Goal: Task Accomplishment & Management: Use online tool/utility

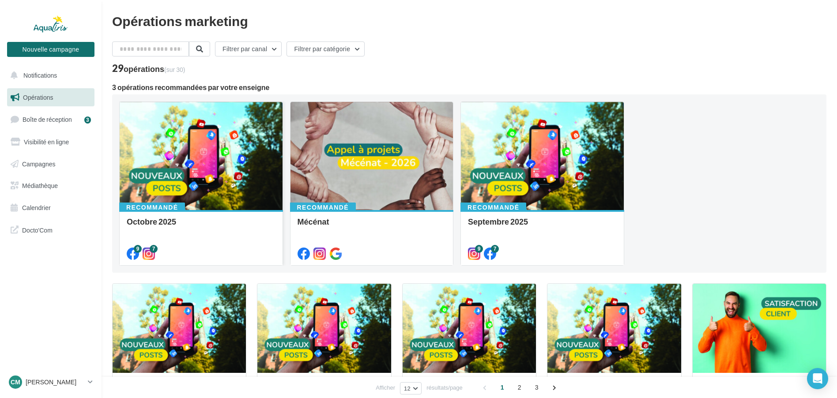
click at [203, 165] on div at bounding box center [201, 156] width 163 height 109
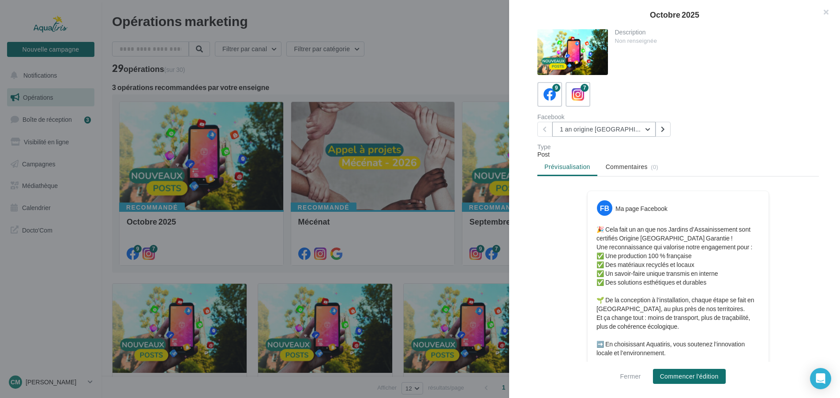
click at [647, 129] on button "1 an origine [GEOGRAPHIC_DATA]" at bounding box center [603, 129] width 103 height 15
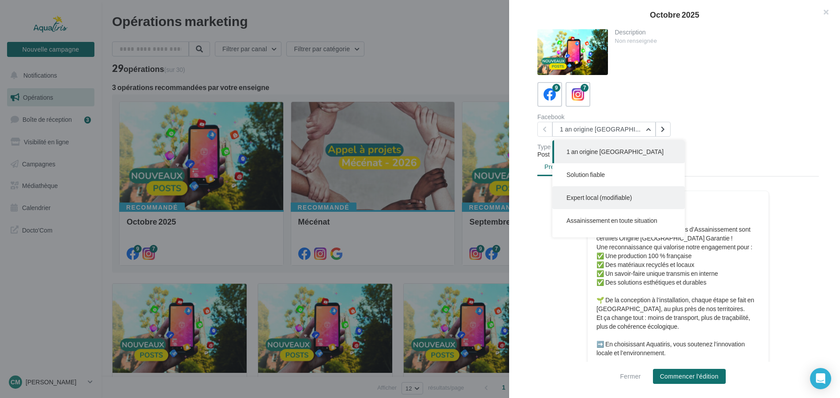
click at [612, 195] on span "Expert local (modifiable)" at bounding box center [599, 198] width 65 height 8
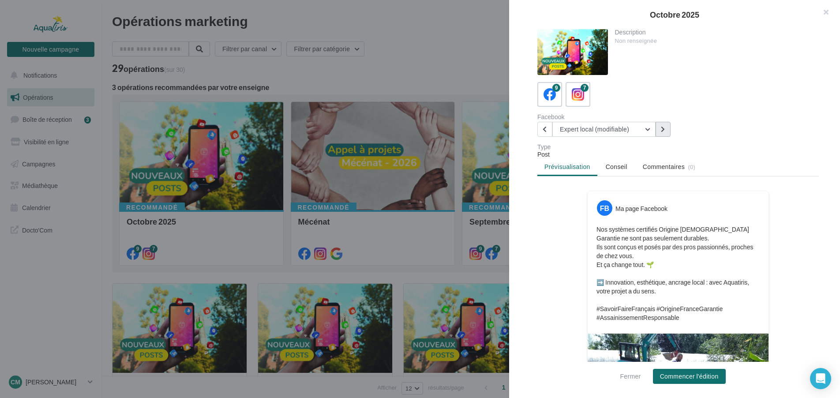
click at [660, 130] on button at bounding box center [663, 129] width 15 height 15
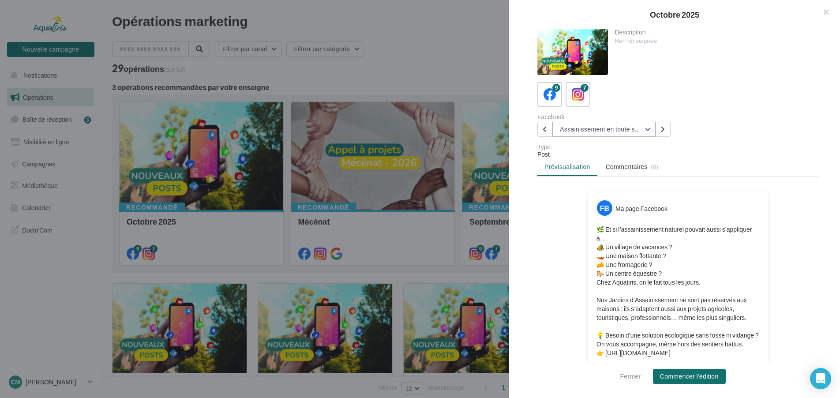
click at [647, 126] on button "Assainissement en toute situation" at bounding box center [603, 129] width 103 height 15
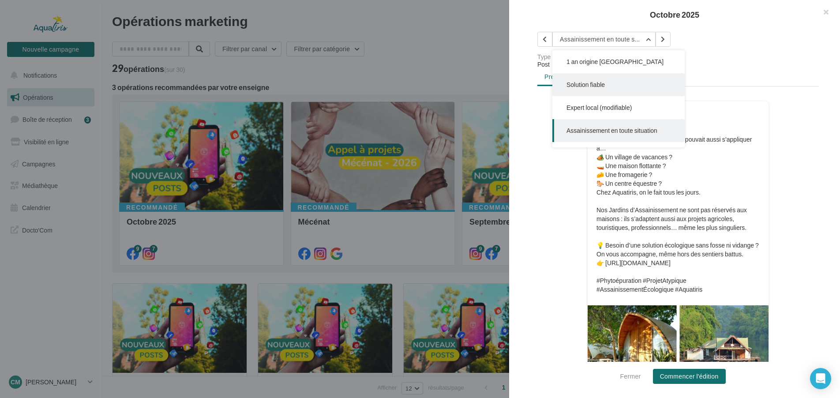
click at [597, 84] on span "Solution fiable" at bounding box center [586, 85] width 38 height 8
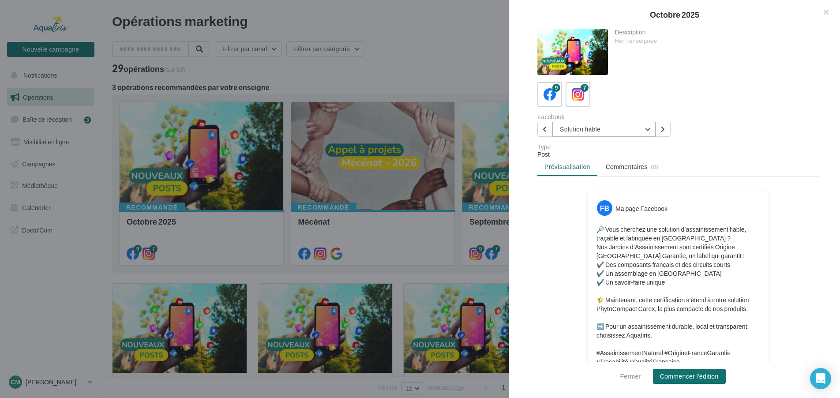
click at [646, 127] on button "Solution fiable" at bounding box center [603, 129] width 103 height 15
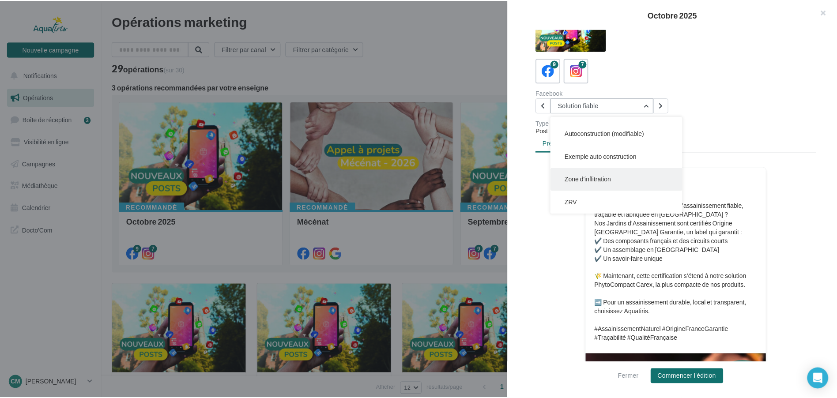
scroll to position [45, 0]
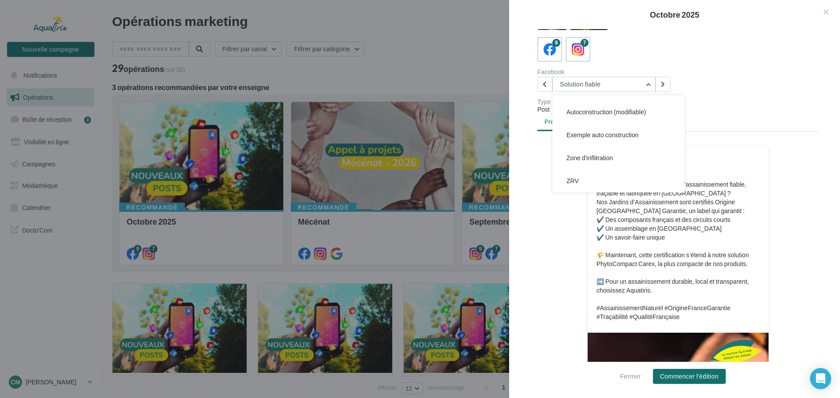
click at [463, 60] on div at bounding box center [420, 199] width 840 height 398
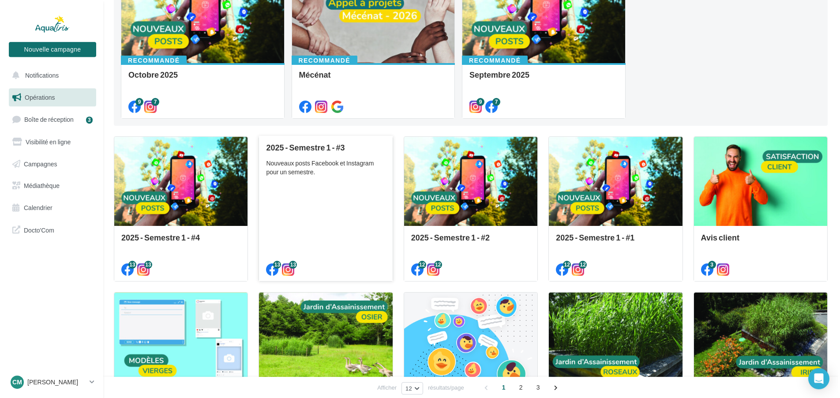
scroll to position [135, 0]
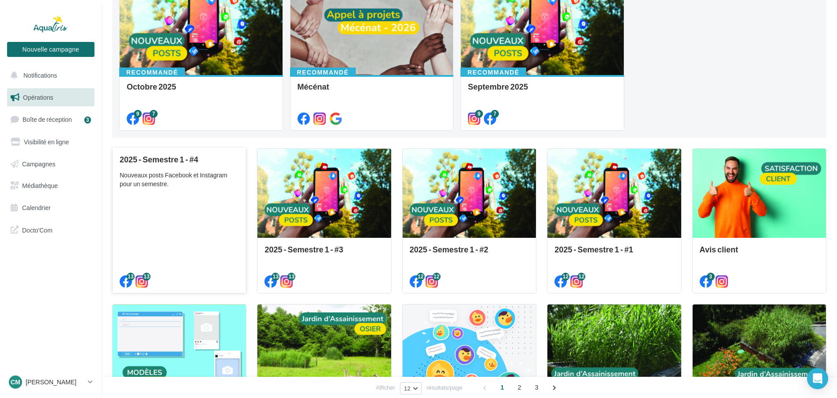
click at [196, 184] on div "Nouveaux posts Facebook et Instagram pour un semestre." at bounding box center [179, 180] width 119 height 18
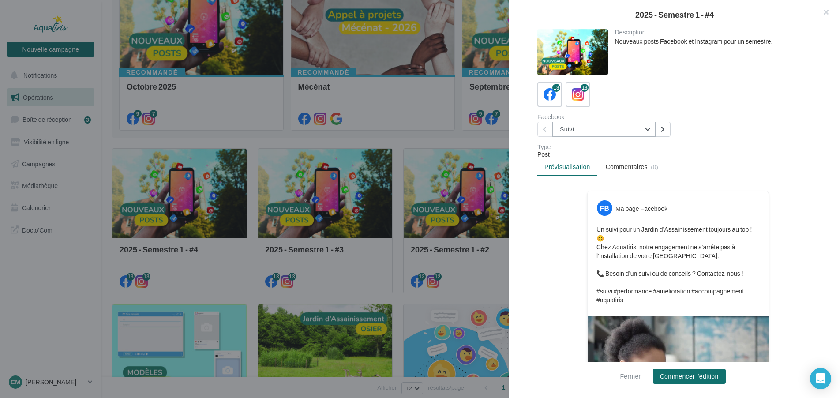
click at [648, 127] on button "Suivi" at bounding box center [603, 129] width 103 height 15
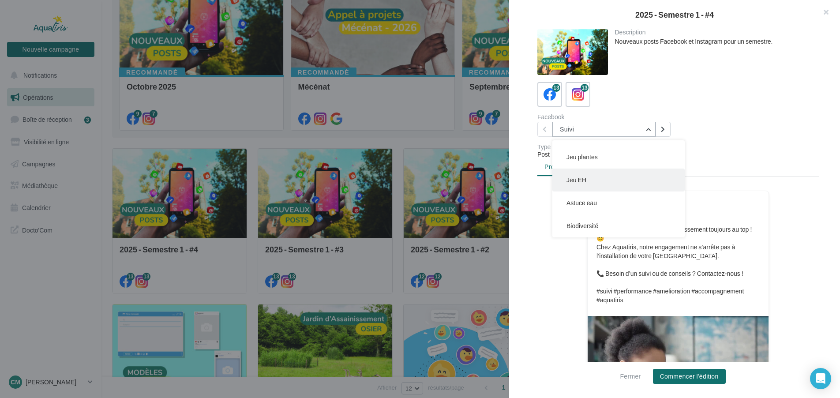
scroll to position [45, 0]
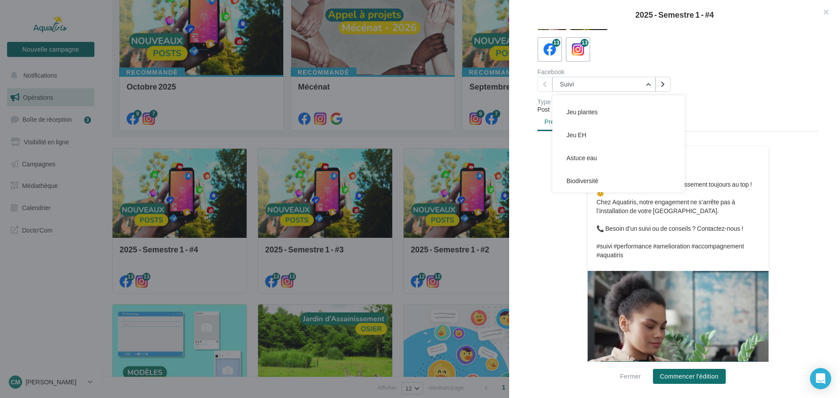
click at [313, 173] on div at bounding box center [420, 199] width 840 height 398
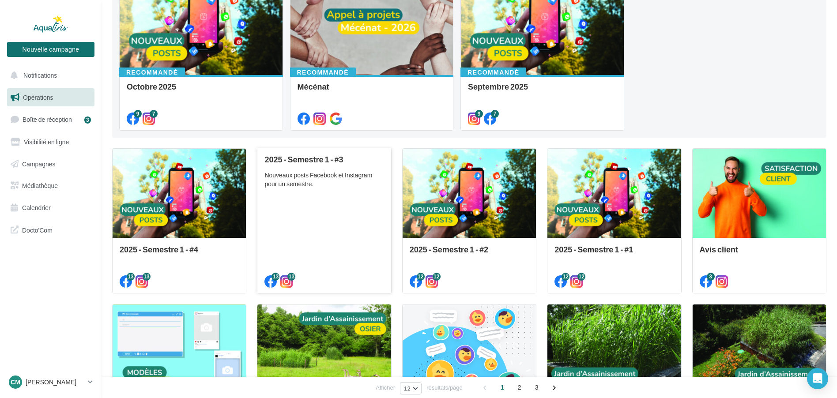
click at [320, 184] on div "Nouveaux posts Facebook et Instagram pour un semestre." at bounding box center [323, 180] width 119 height 18
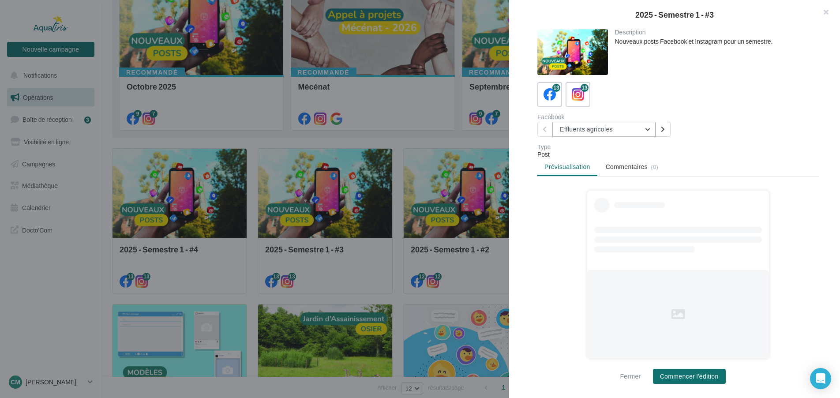
click at [644, 129] on button "Effluents agricoles" at bounding box center [603, 129] width 103 height 15
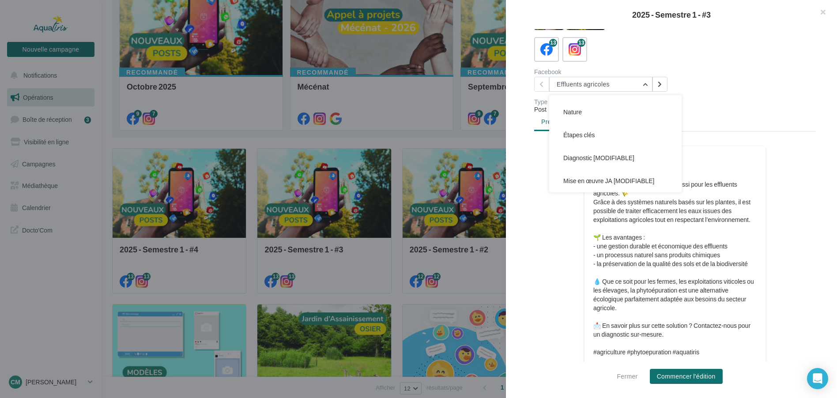
click at [466, 135] on div at bounding box center [418, 199] width 837 height 398
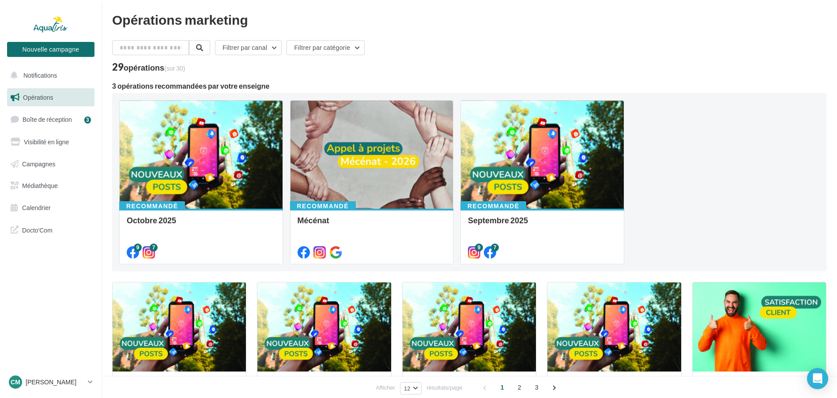
scroll to position [0, 0]
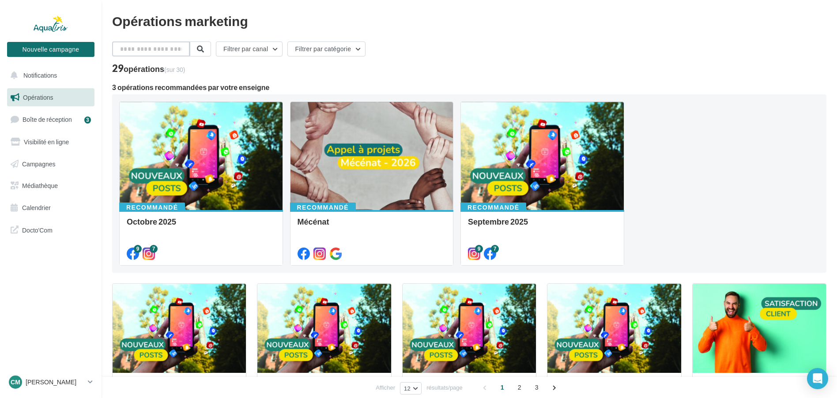
click at [169, 48] on input "text" at bounding box center [151, 48] width 78 height 15
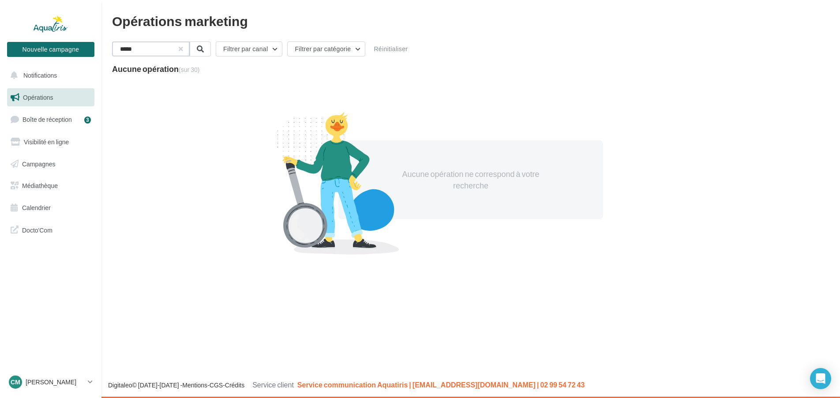
type input "*****"
click at [182, 51] on button "button" at bounding box center [180, 49] width 4 height 4
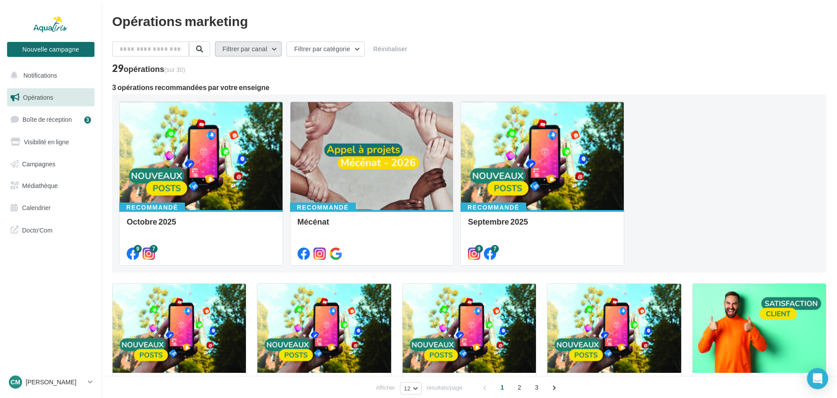
click at [279, 49] on button "Filtrer par canal" at bounding box center [248, 48] width 67 height 15
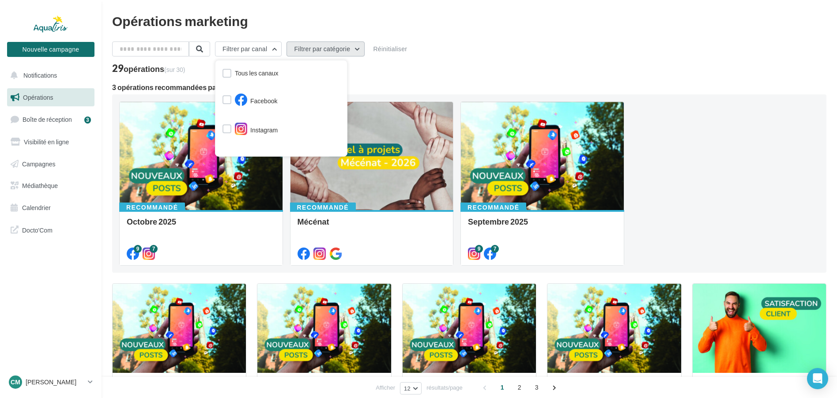
click at [357, 46] on button "Filtrer par catégorie" at bounding box center [325, 48] width 78 height 15
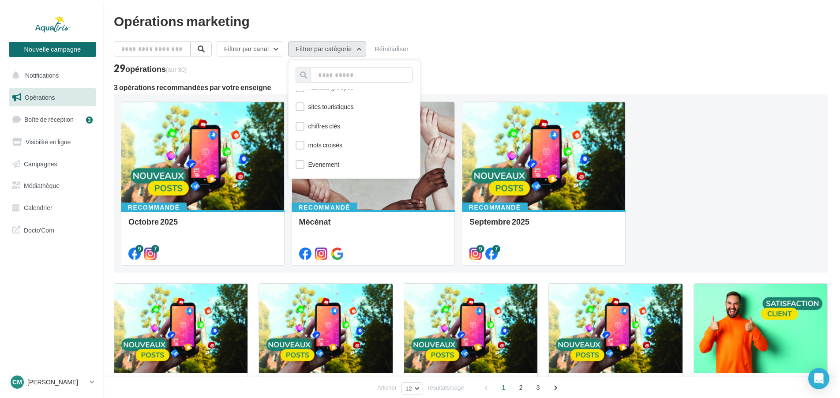
scroll to position [45, 0]
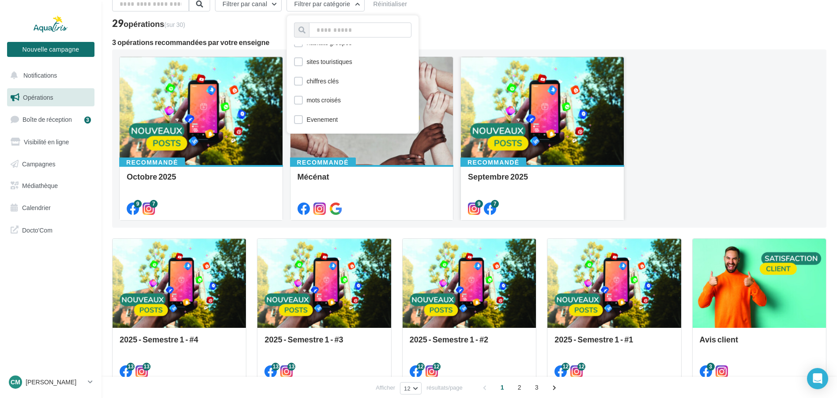
click at [549, 113] on div at bounding box center [542, 111] width 163 height 109
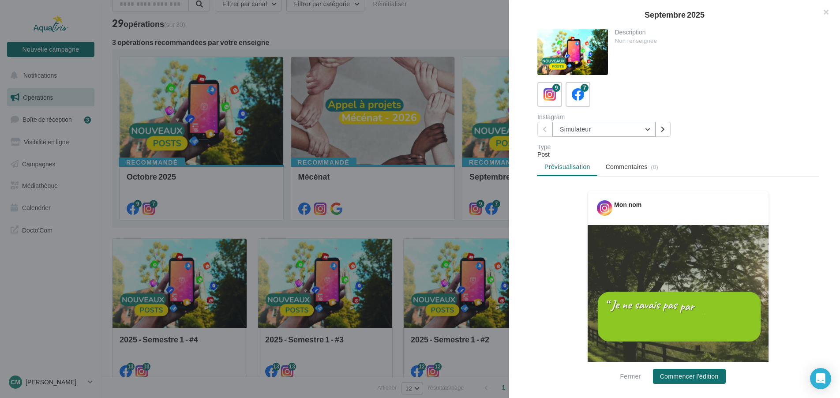
click at [644, 128] on button "Simulateur" at bounding box center [603, 129] width 103 height 15
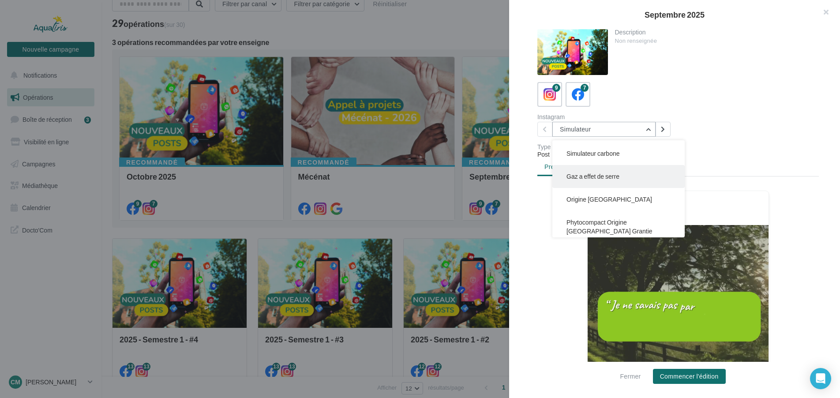
scroll to position [118, 0]
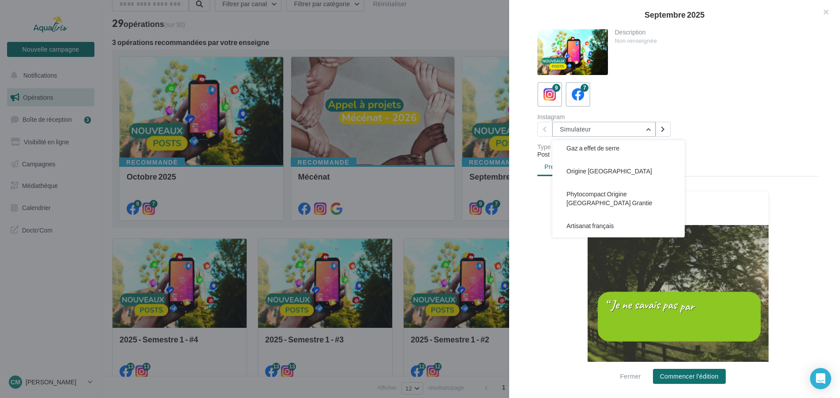
click at [648, 129] on button "Simulateur" at bounding box center [603, 129] width 103 height 15
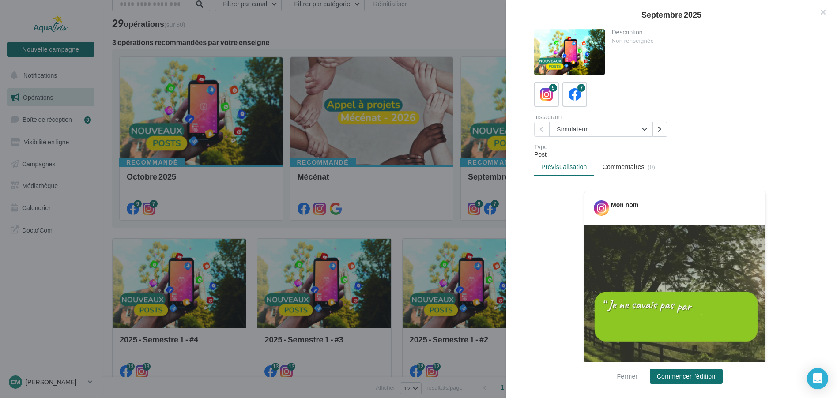
click at [257, 193] on div at bounding box center [418, 199] width 837 height 398
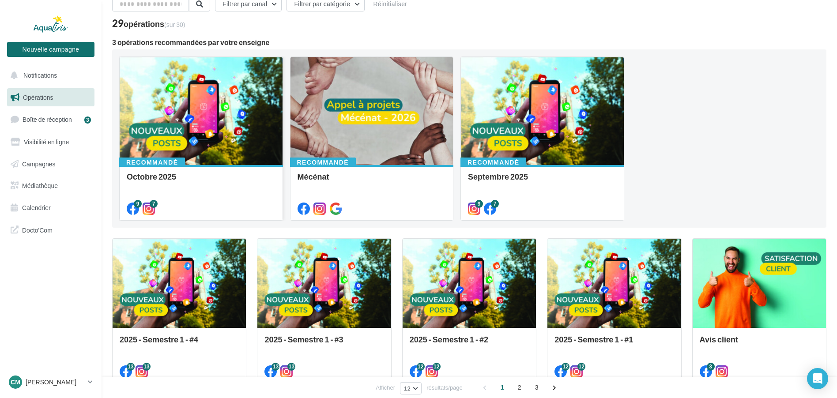
click at [246, 142] on div at bounding box center [201, 111] width 163 height 109
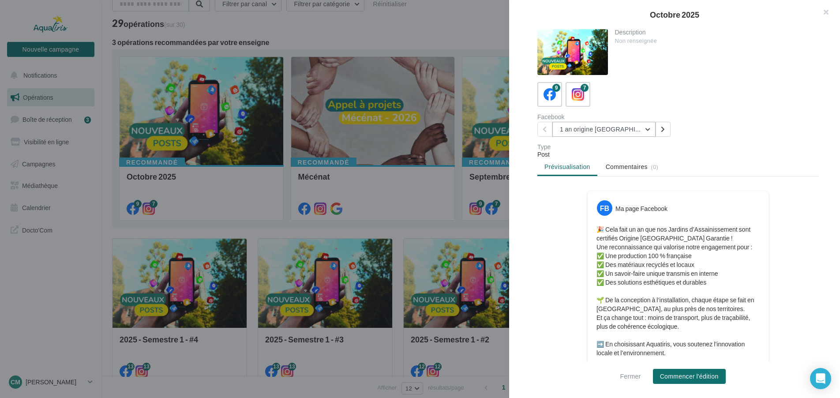
click at [646, 128] on button "1 an origine [GEOGRAPHIC_DATA]" at bounding box center [603, 129] width 103 height 15
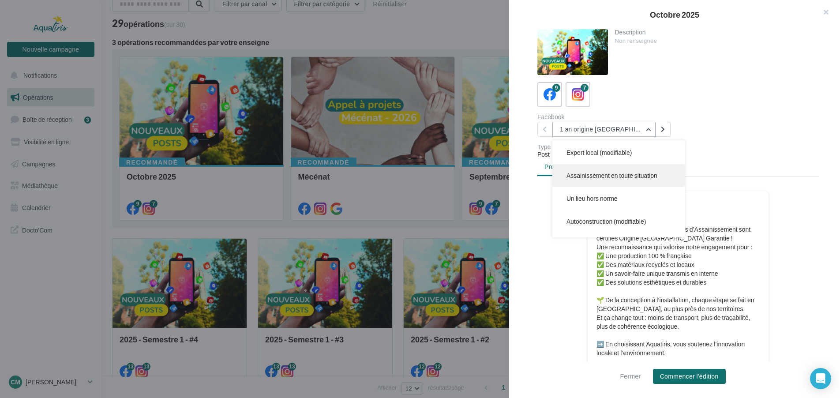
scroll to position [0, 0]
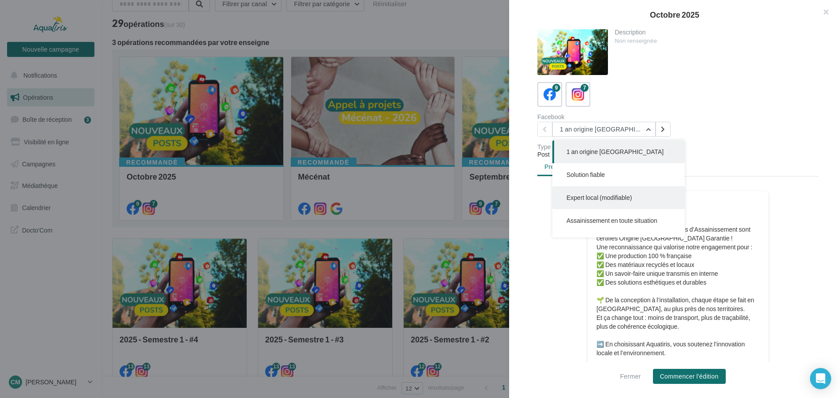
click at [616, 195] on span "Expert local (modifiable)" at bounding box center [599, 198] width 65 height 8
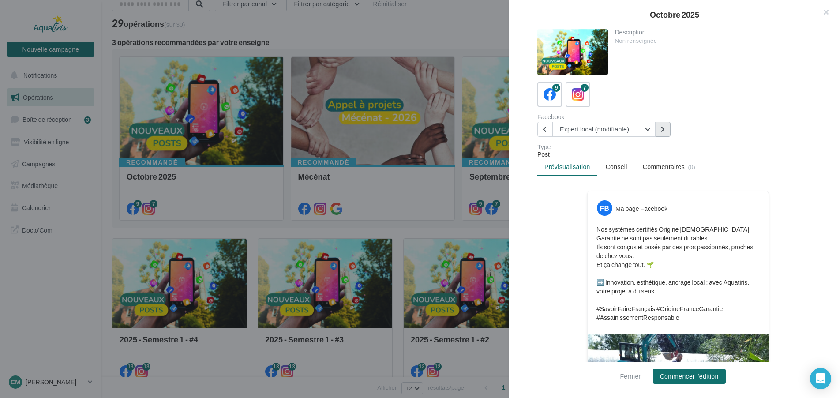
click at [658, 128] on button at bounding box center [663, 129] width 15 height 15
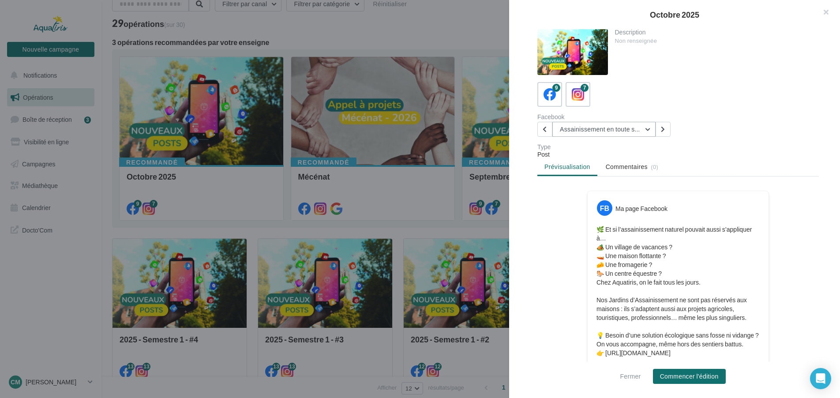
click at [647, 128] on button "Assainissement en toute situation" at bounding box center [603, 129] width 103 height 15
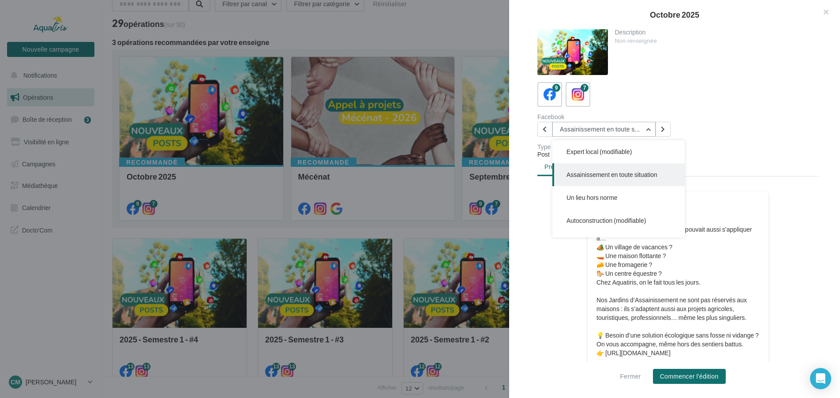
scroll to position [91, 0]
click at [615, 174] on span "Autoconstruction (modifiable)" at bounding box center [606, 176] width 79 height 8
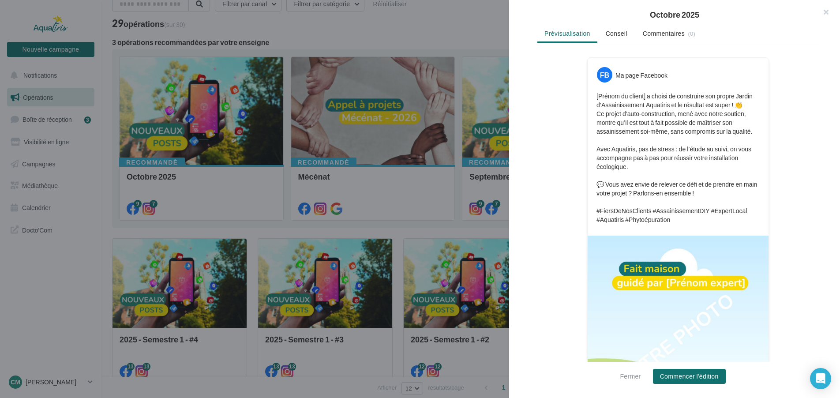
scroll to position [0, 0]
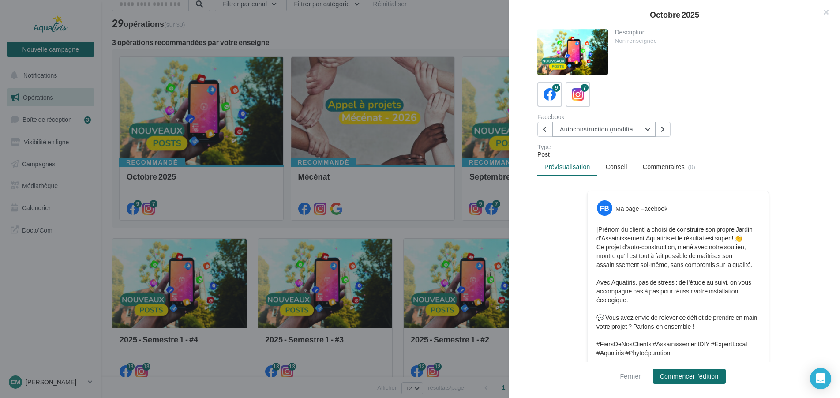
click at [647, 128] on button "Autoconstruction (modifiable)" at bounding box center [603, 129] width 103 height 15
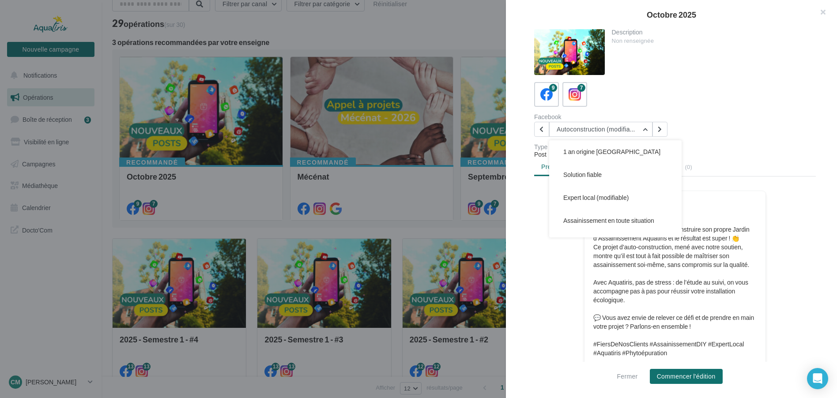
click at [444, 131] on div at bounding box center [418, 199] width 837 height 398
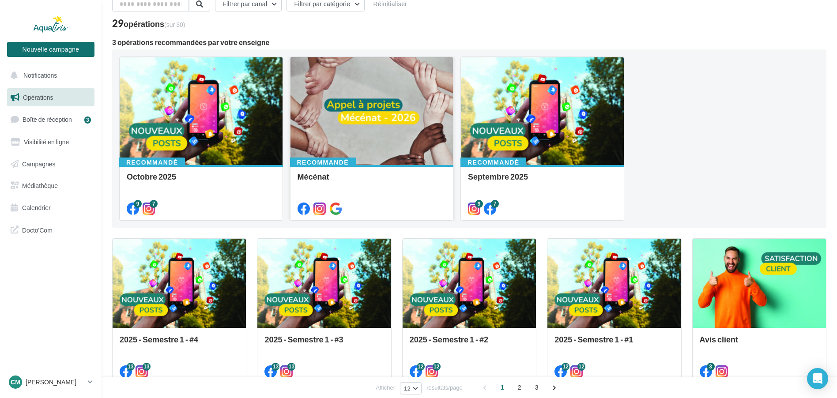
click at [434, 131] on div at bounding box center [371, 111] width 163 height 109
click at [513, 143] on div at bounding box center [542, 111] width 163 height 109
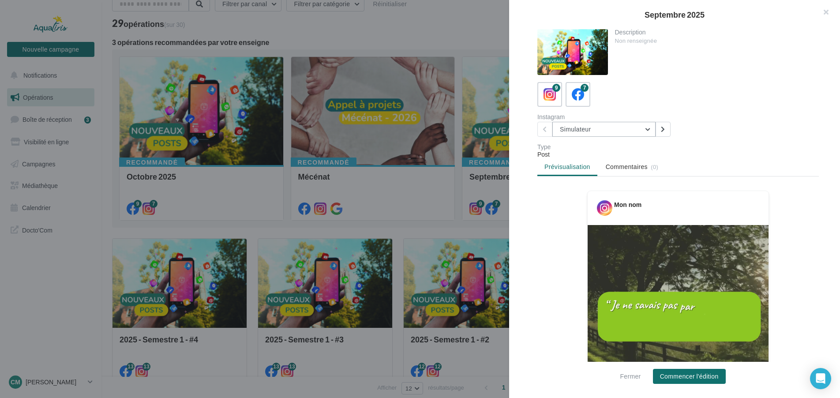
click at [648, 127] on button "Simulateur" at bounding box center [603, 129] width 103 height 15
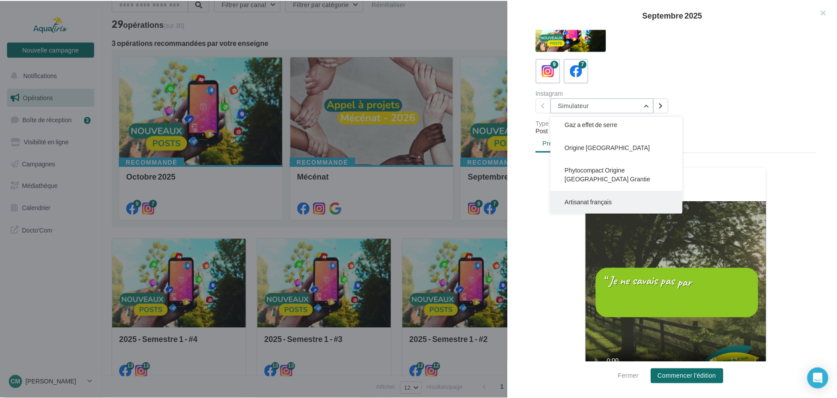
scroll to position [45, 0]
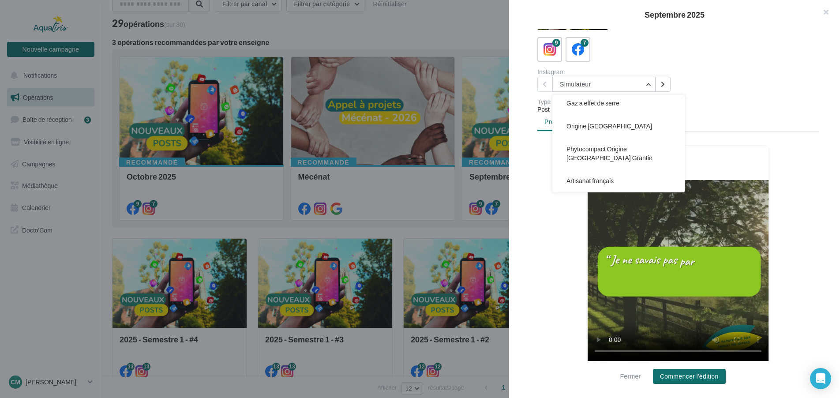
click at [408, 217] on div at bounding box center [420, 199] width 840 height 398
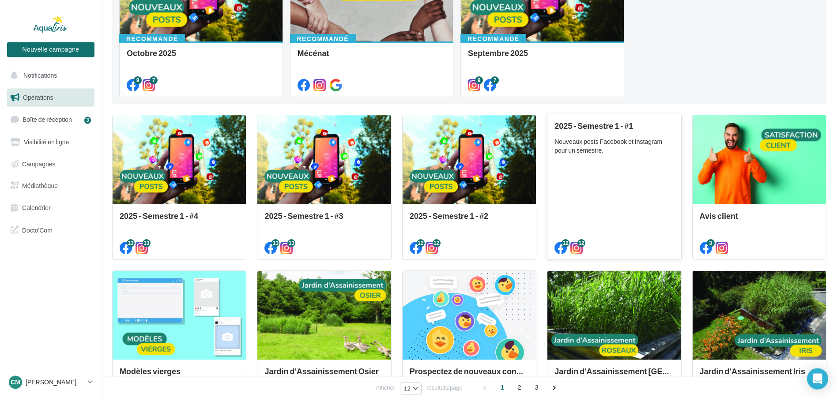
scroll to position [225, 0]
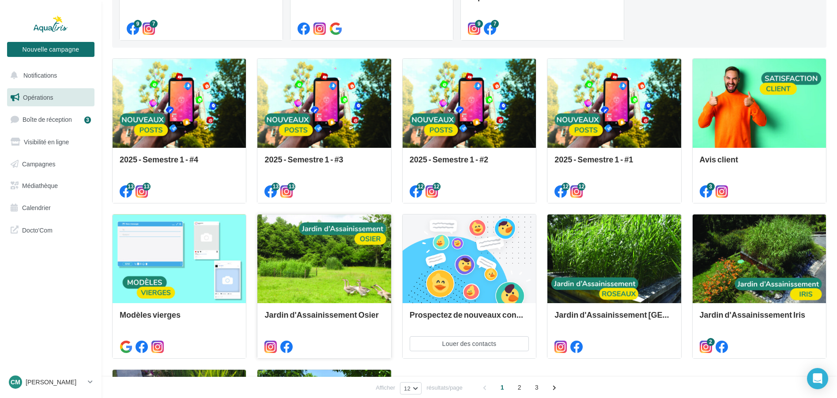
click at [318, 254] on div at bounding box center [323, 259] width 133 height 90
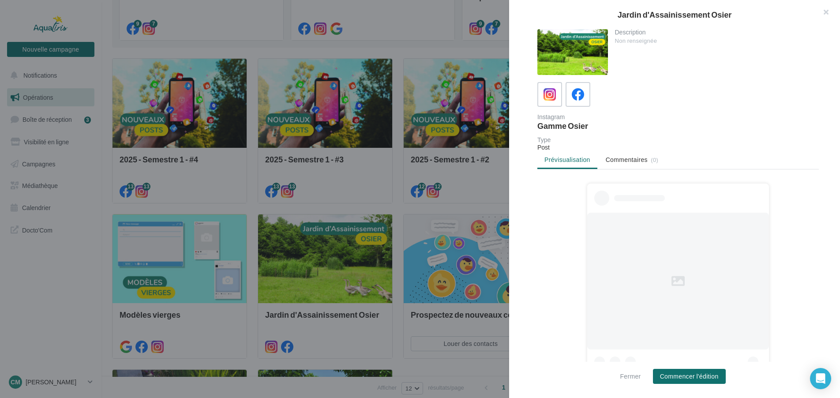
click at [391, 198] on div at bounding box center [420, 199] width 840 height 398
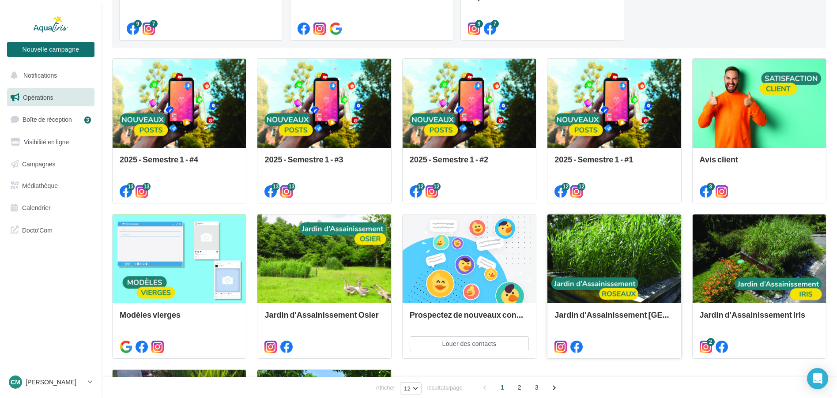
drag, startPoint x: 612, startPoint y: 252, endPoint x: 617, endPoint y: 251, distance: 4.9
click at [613, 252] on div at bounding box center [613, 259] width 133 height 90
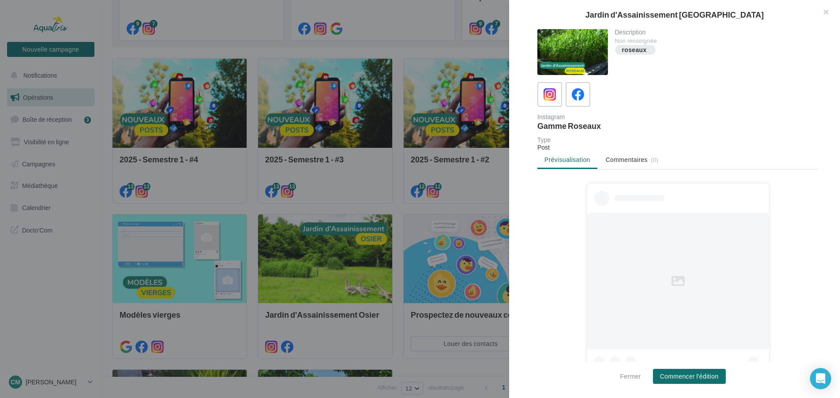
click at [475, 198] on div at bounding box center [420, 199] width 840 height 398
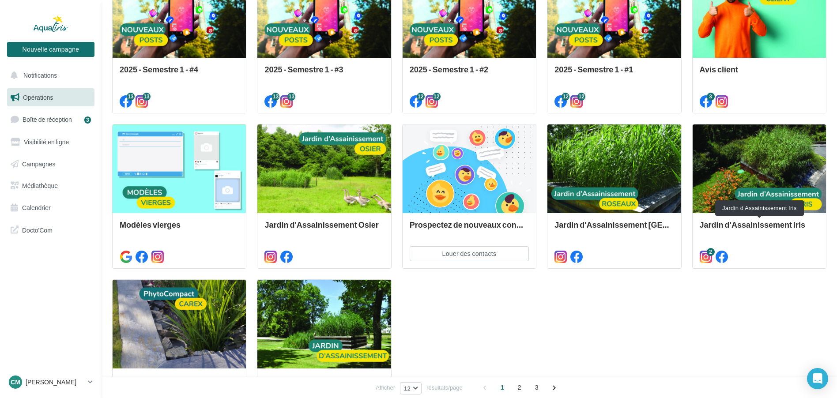
scroll to position [360, 0]
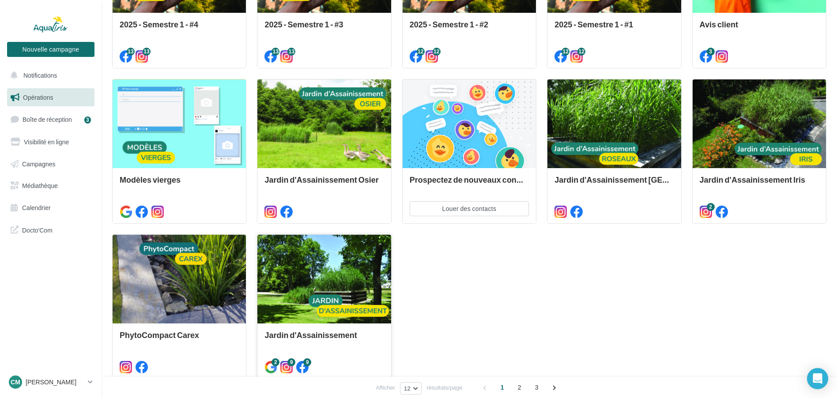
click at [298, 294] on div at bounding box center [323, 280] width 133 height 90
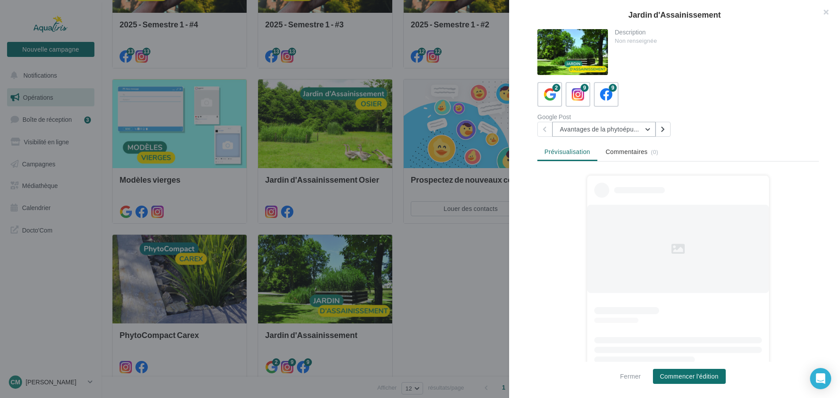
click at [645, 128] on button "Avantages de la phytoépuration" at bounding box center [603, 129] width 103 height 15
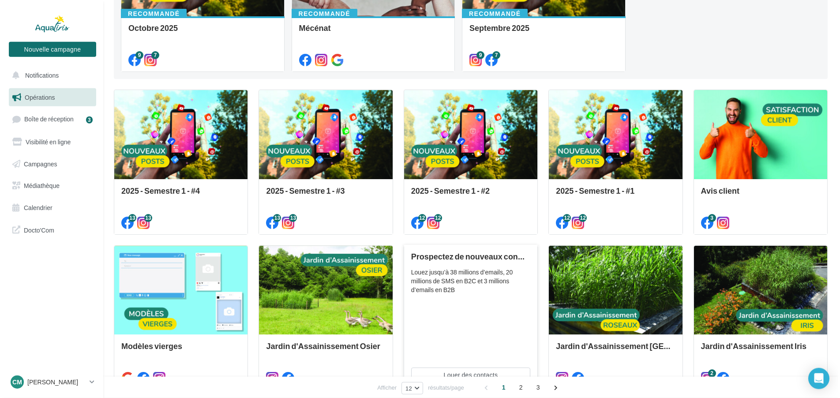
scroll to position [180, 0]
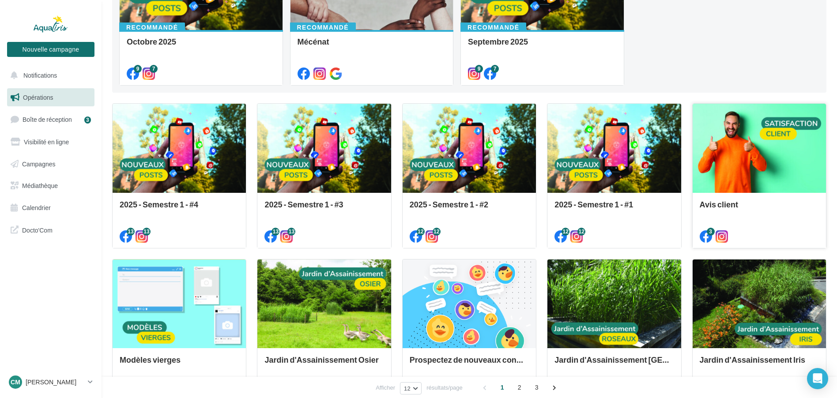
click at [761, 168] on div at bounding box center [758, 149] width 133 height 90
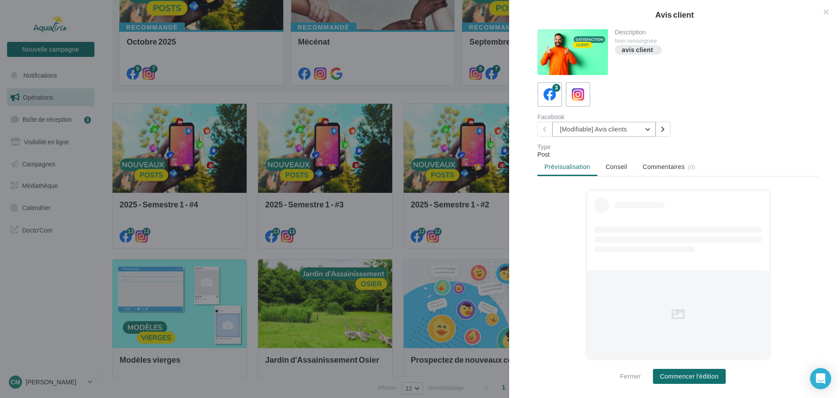
click at [646, 126] on button "[Modifiable] Avis clients" at bounding box center [603, 129] width 103 height 15
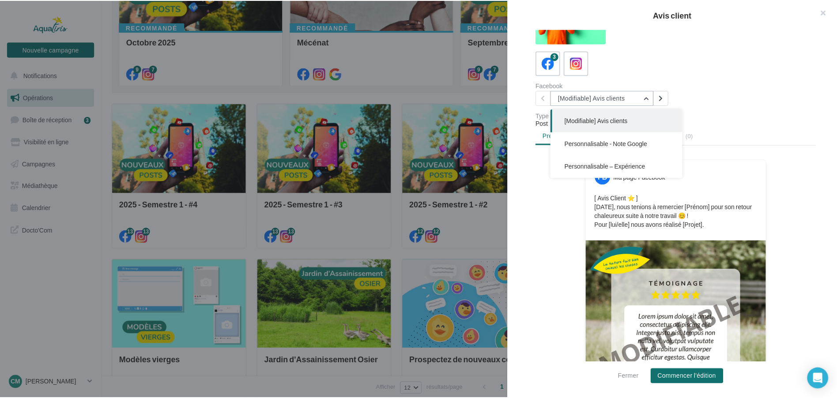
scroll to position [45, 0]
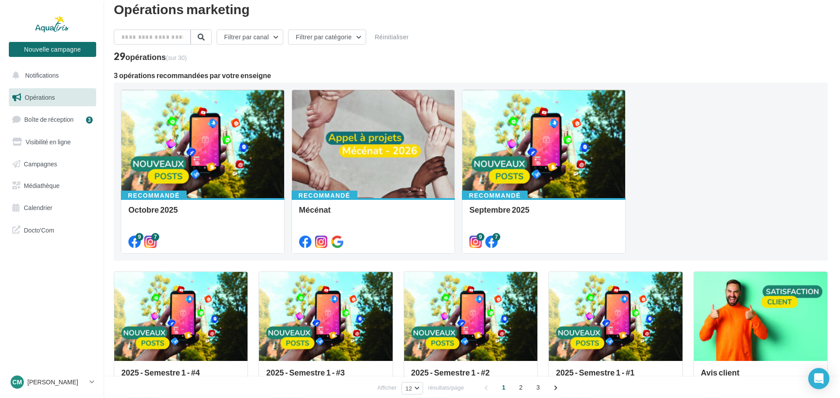
scroll to position [0, 0]
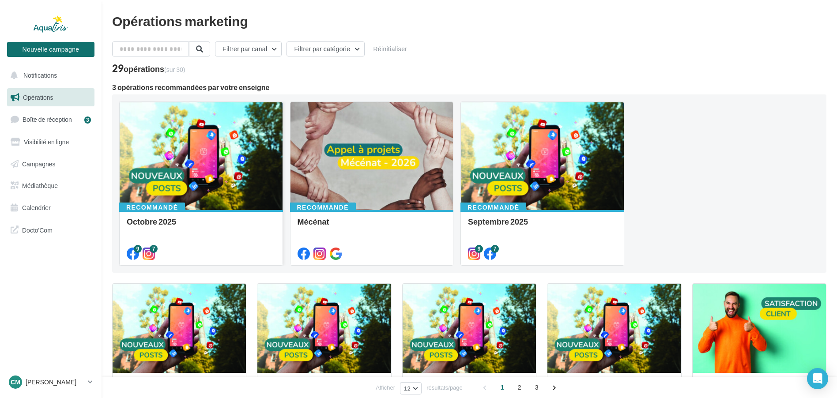
click at [243, 161] on div at bounding box center [201, 156] width 163 height 109
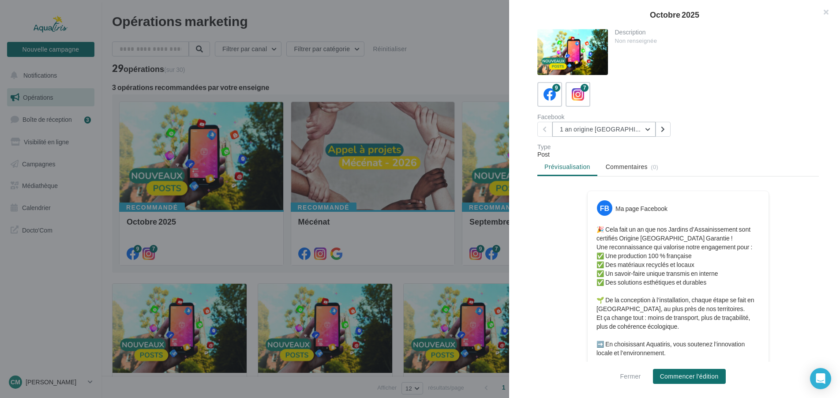
click at [646, 127] on button "1 an origine [GEOGRAPHIC_DATA]" at bounding box center [603, 129] width 103 height 15
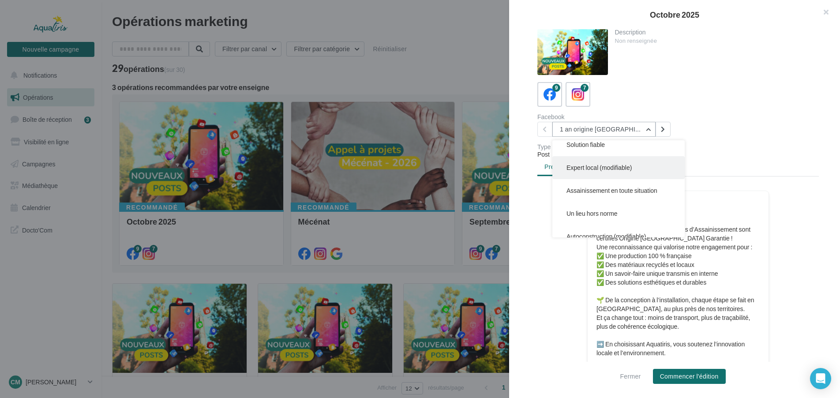
scroll to position [45, 0]
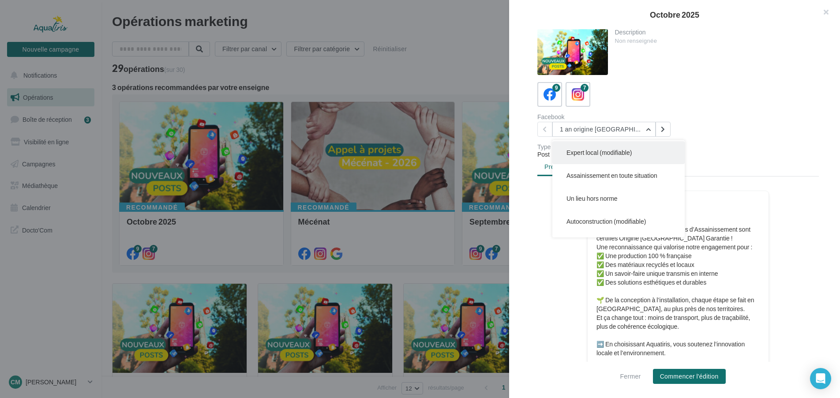
click at [623, 155] on span "Expert local (modifiable)" at bounding box center [599, 153] width 65 height 8
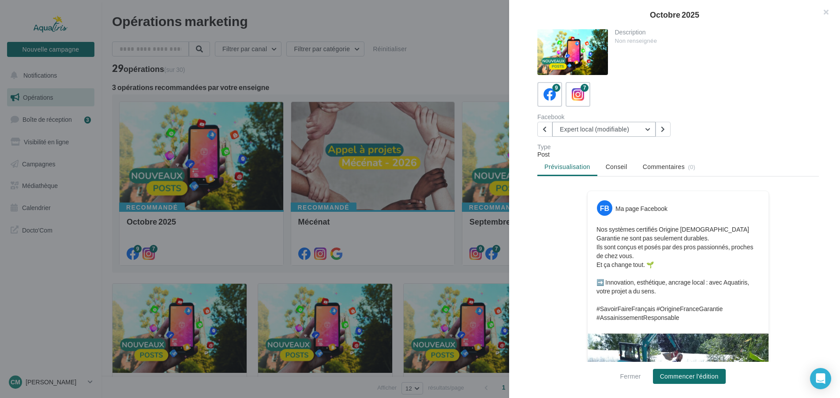
click at [647, 129] on button "Expert local (modifiable)" at bounding box center [603, 129] width 103 height 15
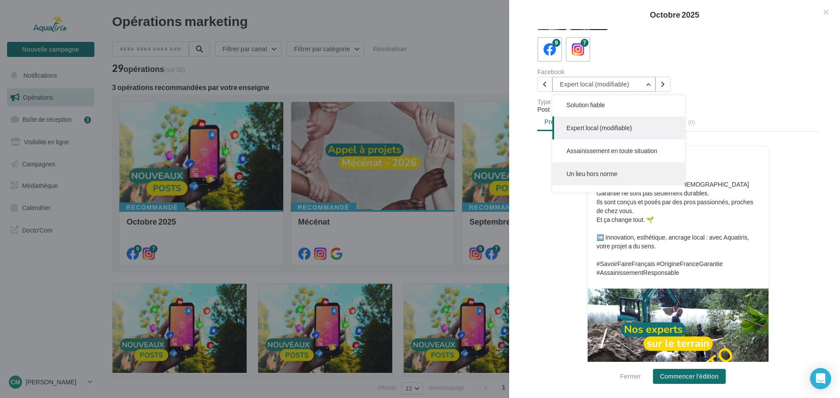
scroll to position [0, 0]
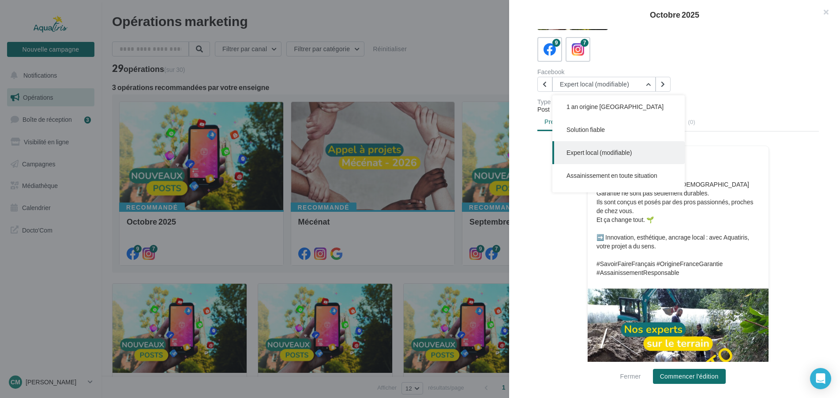
click at [713, 92] on div "Description Non renseignée 9 7 Facebook Expert local (modifiable) 1 an origine …" at bounding box center [678, 199] width 338 height 341
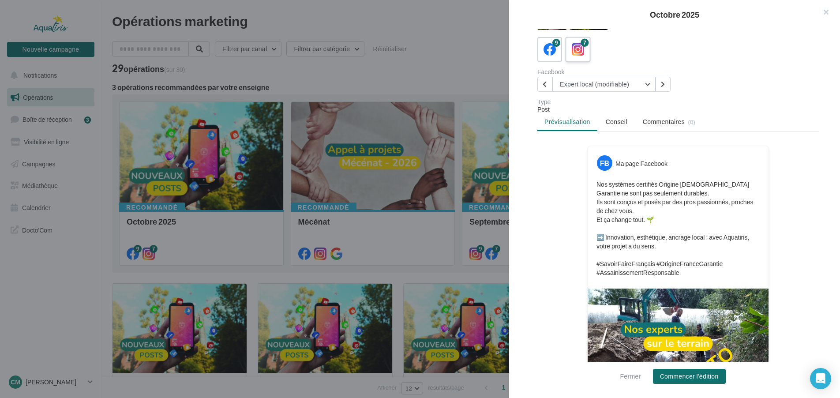
click at [578, 46] on icon at bounding box center [578, 49] width 13 height 13
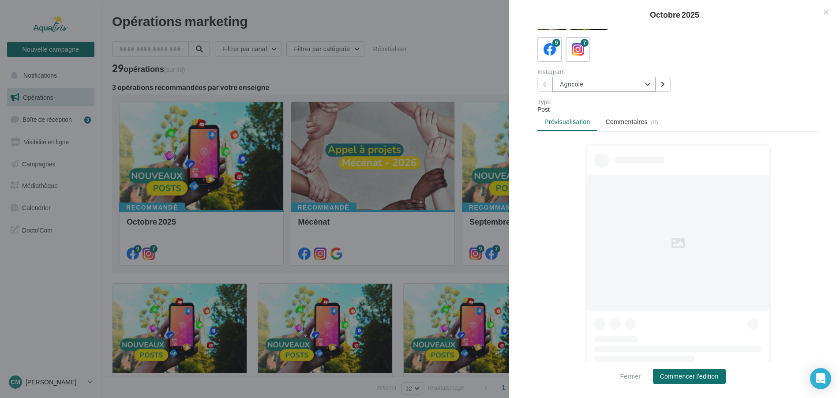
click at [645, 82] on button "Agricole" at bounding box center [603, 84] width 103 height 15
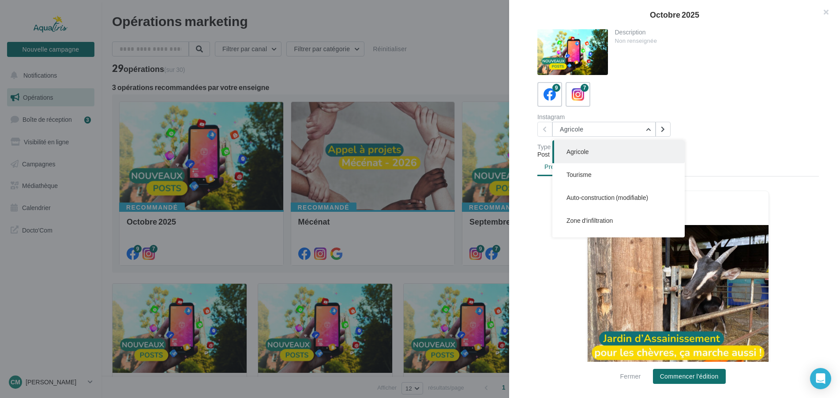
click at [706, 134] on div "Instagram Agricole Agricole Tourisme Auto-construction (modifiable) Zone d'infi…" at bounding box center [681, 125] width 289 height 23
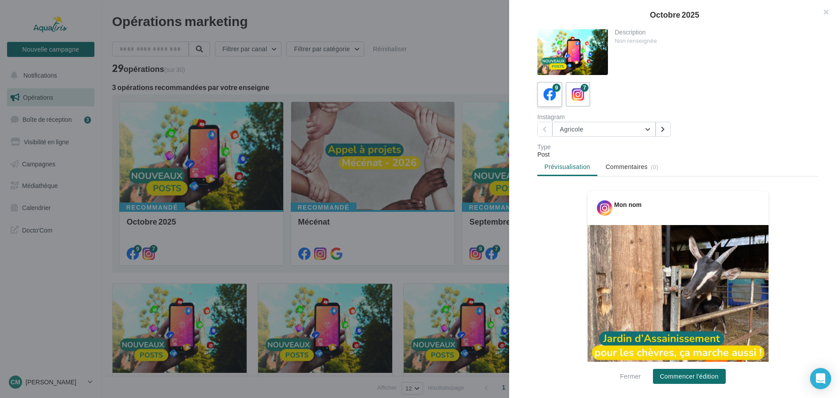
click at [554, 89] on div "9" at bounding box center [556, 88] width 8 height 8
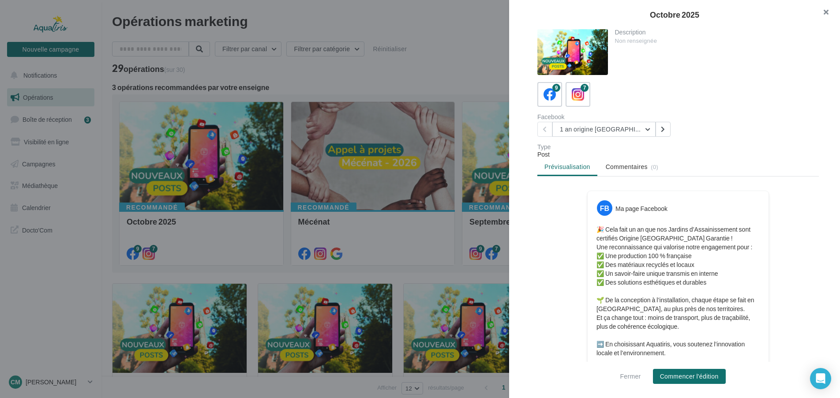
click at [833, 11] on button "button" at bounding box center [822, 13] width 35 height 26
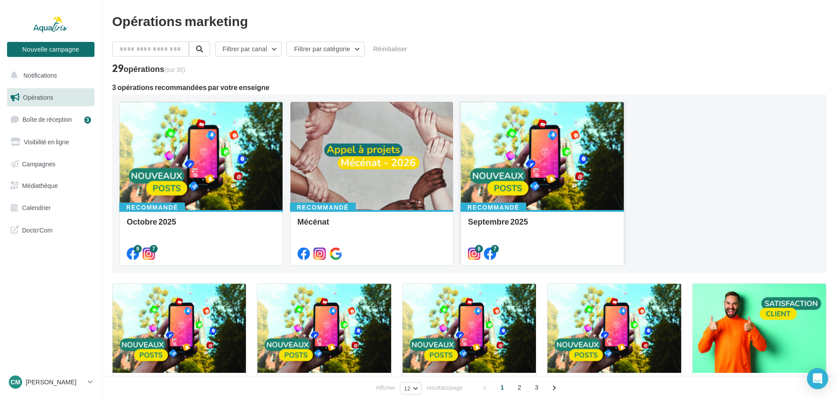
click at [510, 184] on div at bounding box center [542, 156] width 163 height 109
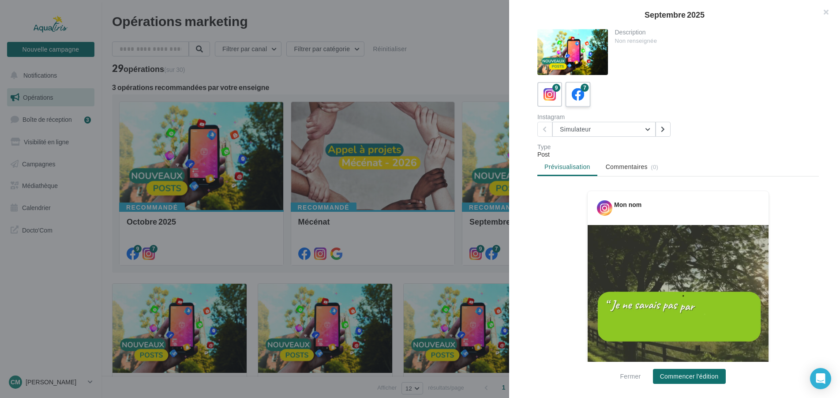
click at [579, 94] on icon at bounding box center [578, 94] width 13 height 13
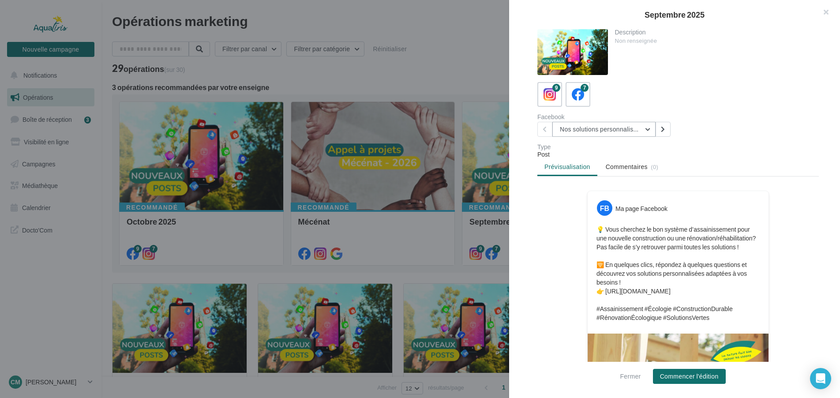
click at [646, 128] on button "Nos solutions personnalisées" at bounding box center [603, 129] width 103 height 15
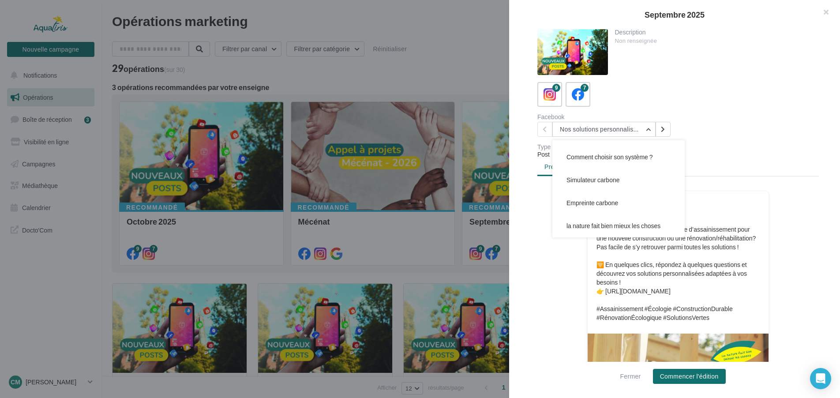
click at [485, 76] on div at bounding box center [420, 199] width 840 height 398
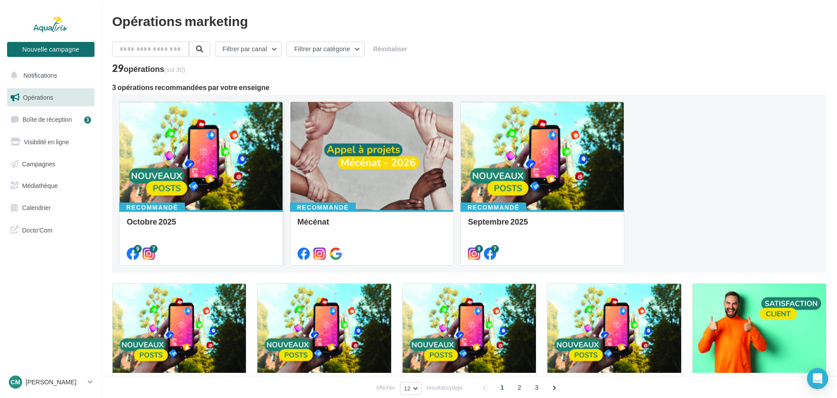
click at [164, 171] on div at bounding box center [201, 156] width 163 height 109
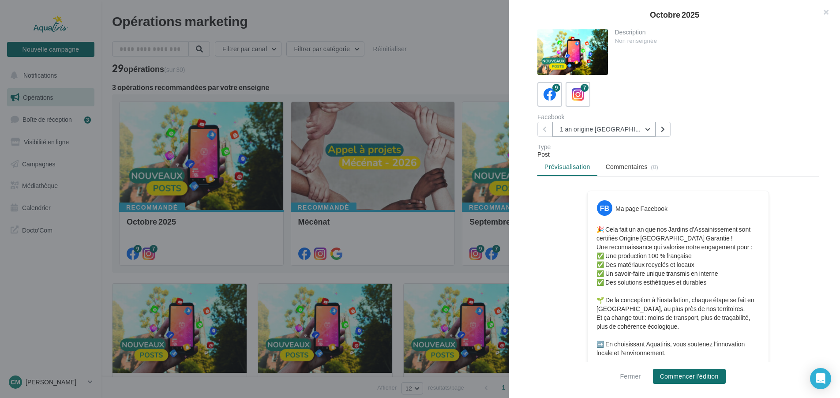
click at [650, 128] on button "1 an origine [GEOGRAPHIC_DATA]" at bounding box center [603, 129] width 103 height 15
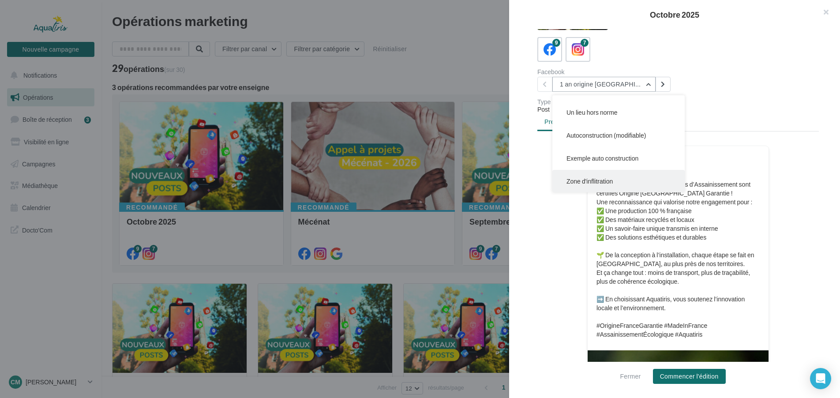
scroll to position [64, 0]
click at [622, 175] on button "Exemple auto construction" at bounding box center [618, 180] width 132 height 23
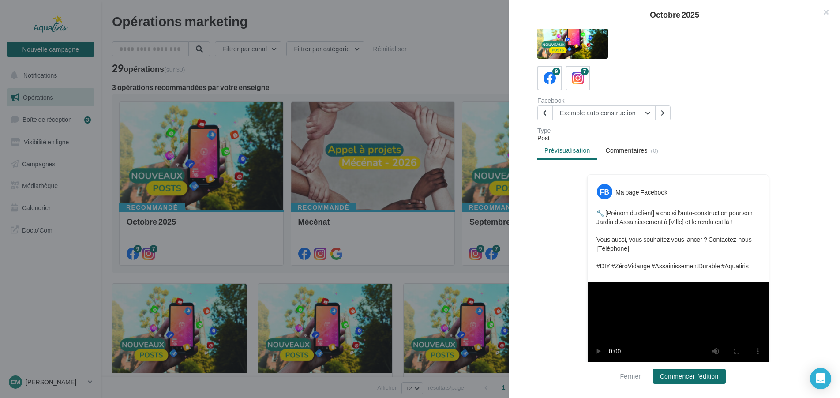
scroll to position [0, 0]
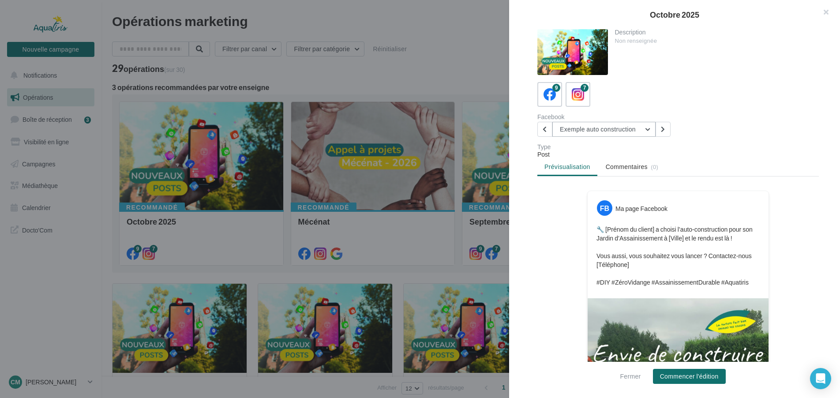
click at [642, 124] on button "Exemple auto construction" at bounding box center [603, 129] width 103 height 15
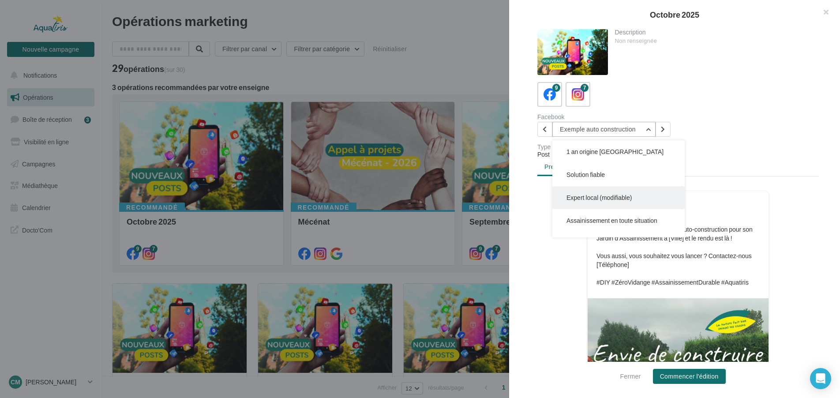
scroll to position [45, 0]
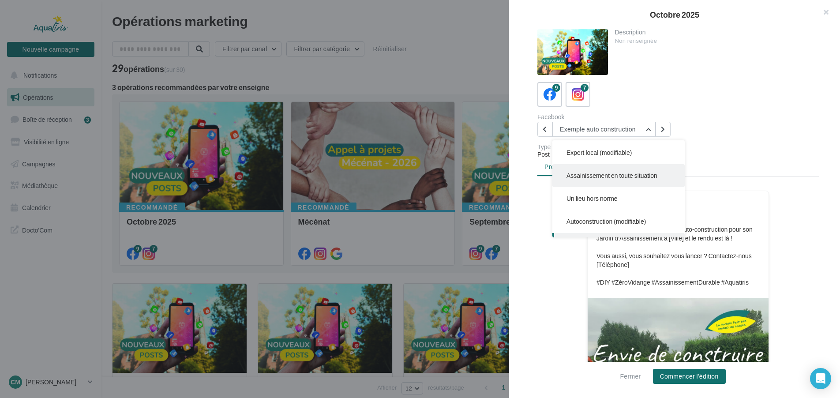
click at [629, 181] on button "Assainissement en toute situation" at bounding box center [618, 175] width 132 height 23
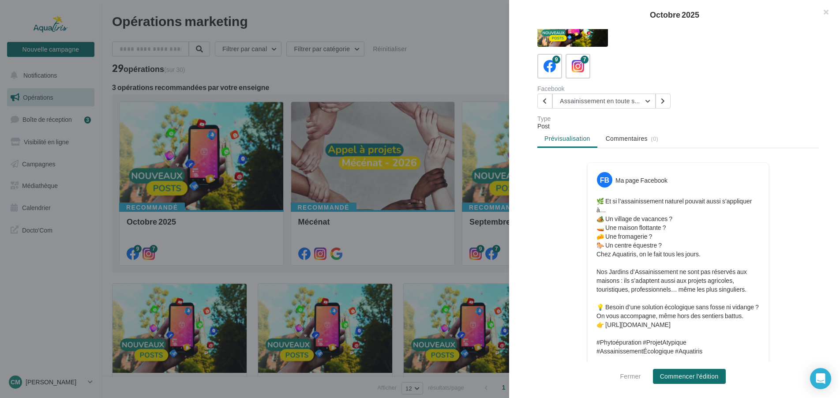
scroll to position [0, 0]
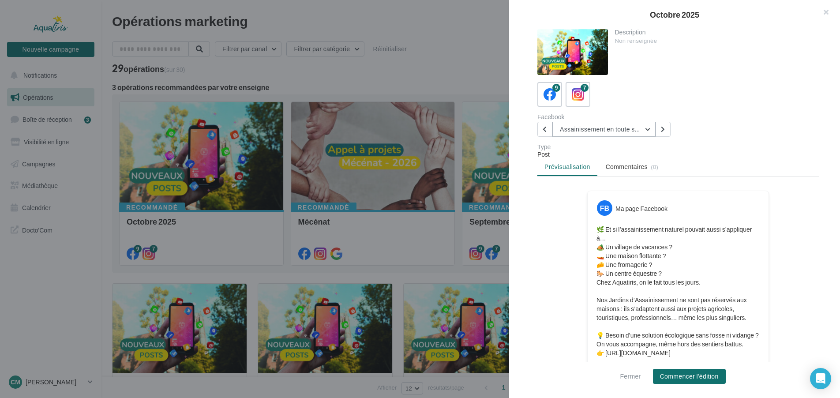
click at [650, 127] on button "Assainissement en toute situation" at bounding box center [603, 129] width 103 height 15
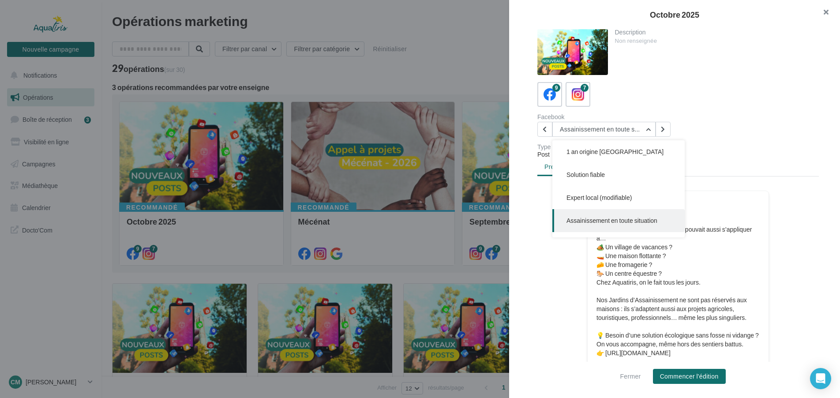
click at [822, 13] on button "button" at bounding box center [822, 13] width 35 height 26
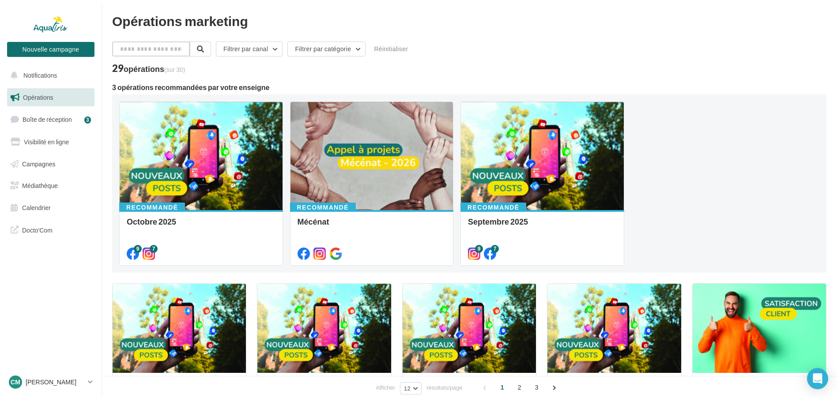
click at [151, 50] on input "text" at bounding box center [151, 48] width 78 height 15
click at [163, 182] on div at bounding box center [201, 156] width 163 height 109
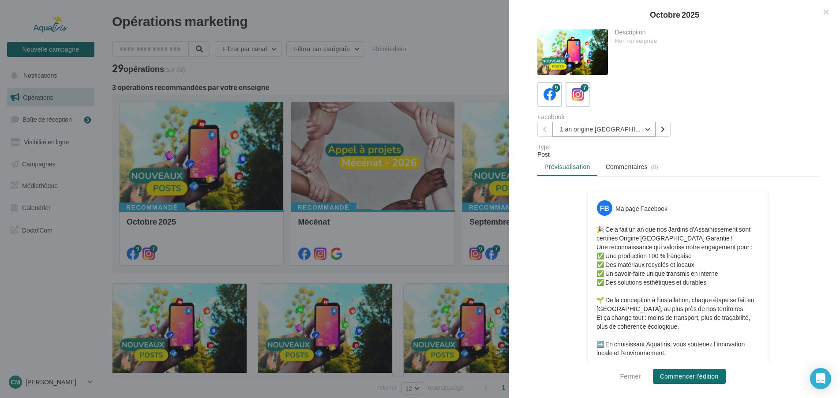
click at [647, 126] on button "1 an origine [GEOGRAPHIC_DATA]" at bounding box center [603, 129] width 103 height 15
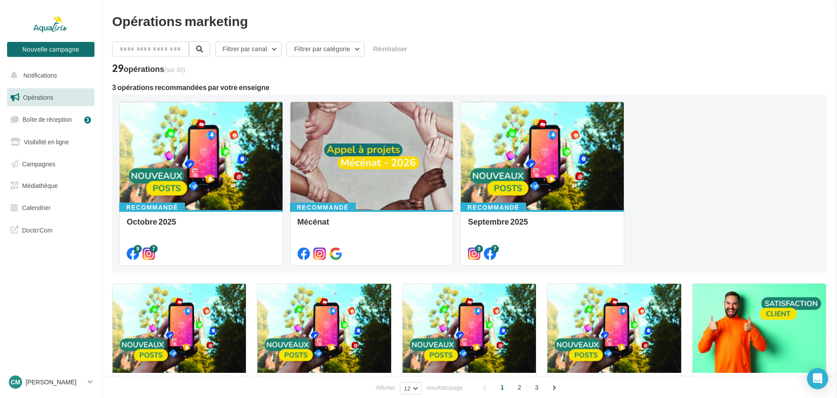
click at [150, 49] on input "text" at bounding box center [151, 48] width 78 height 15
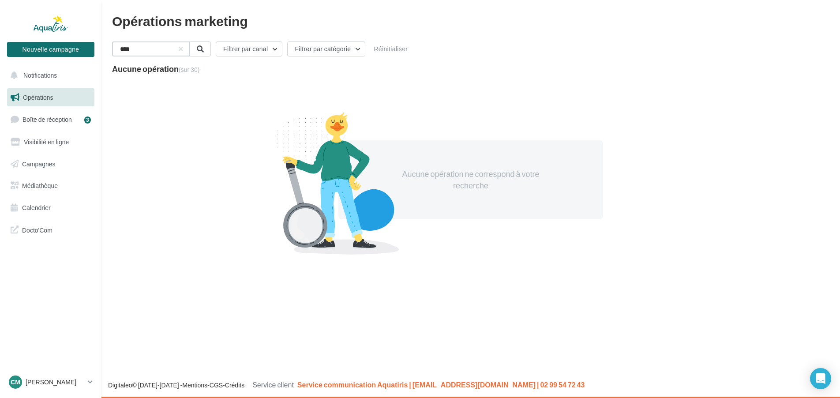
drag, startPoint x: 191, startPoint y: 51, endPoint x: 184, endPoint y: 50, distance: 7.2
click at [190, 51] on div "****" at bounding box center [151, 48] width 78 height 15
type input "****"
click at [182, 51] on button "button" at bounding box center [180, 49] width 4 height 4
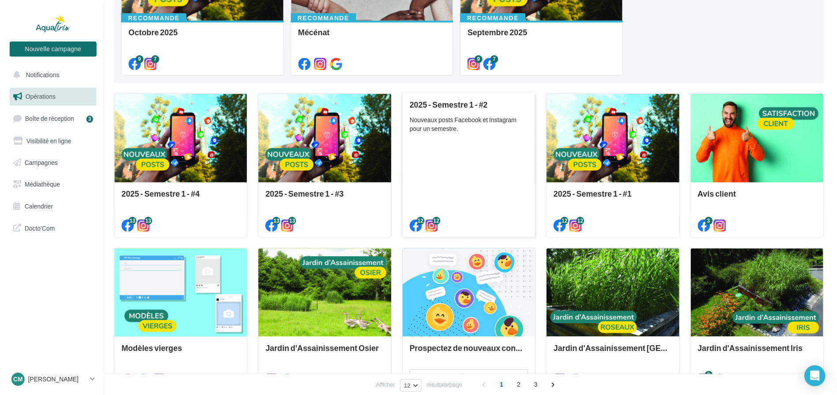
scroll to position [9, 0]
